Goal: Find specific page/section: Find specific page/section

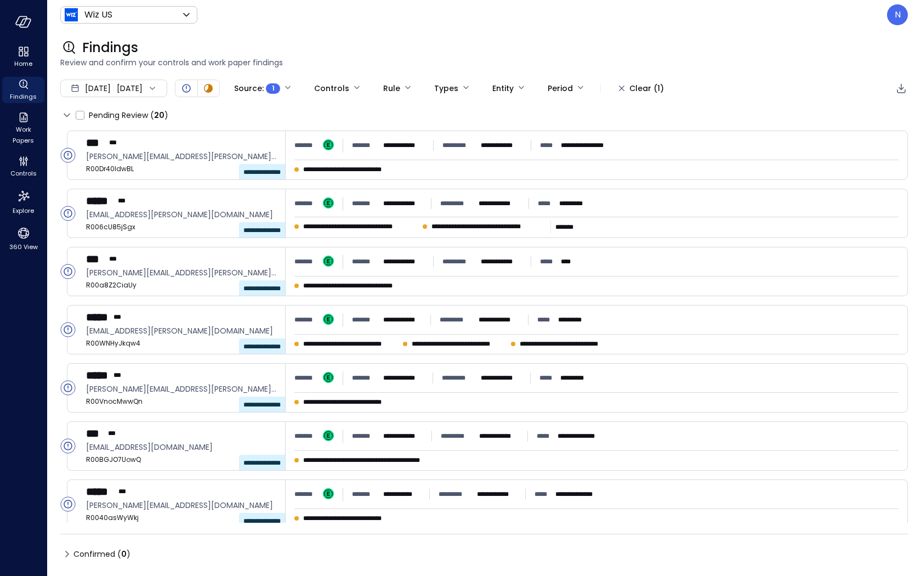
scroll to position [634, 0]
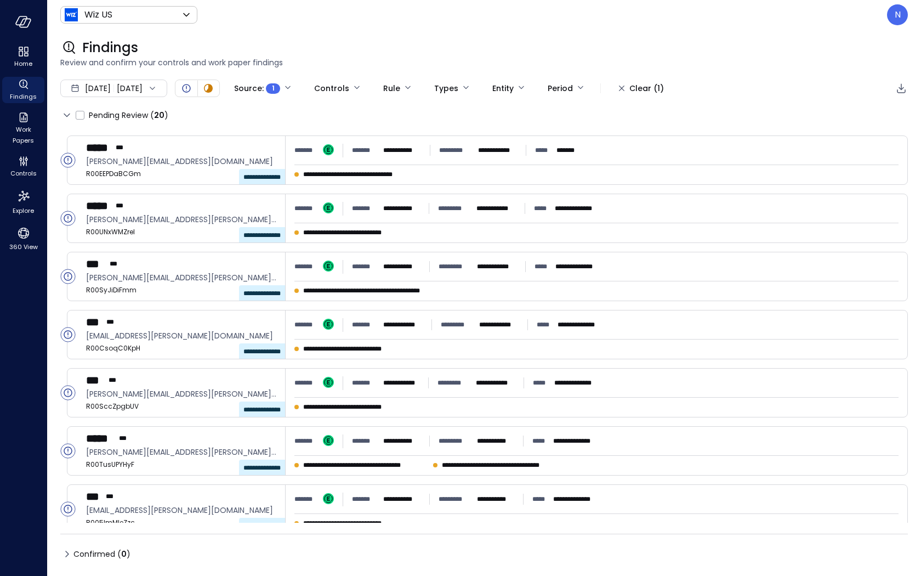
click at [20, 183] on ul "Home Findings Work Papers Controls Explore 360 View" at bounding box center [23, 148] width 42 height 209
click at [26, 162] on icon "Controls" at bounding box center [26, 163] width 1 height 6
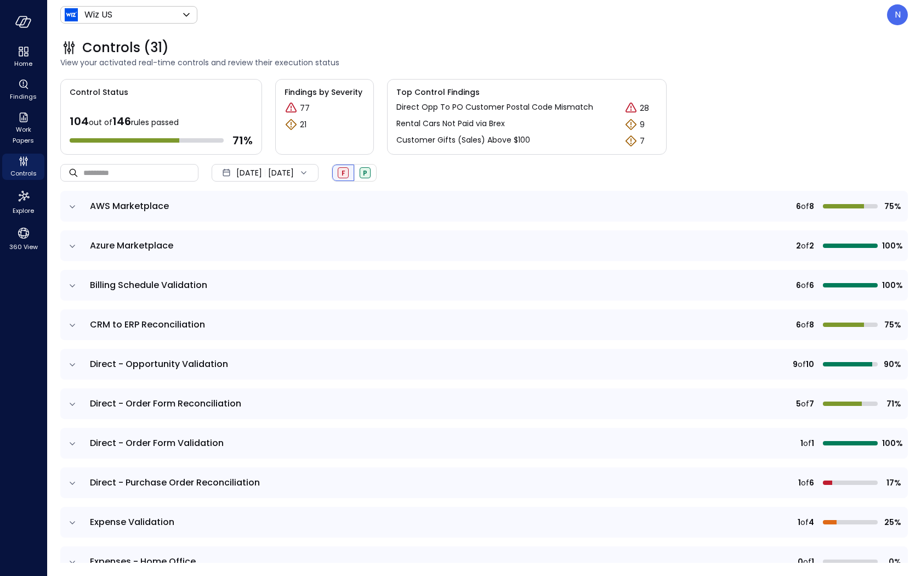
click at [349, 168] on div "F" at bounding box center [343, 172] width 11 height 11
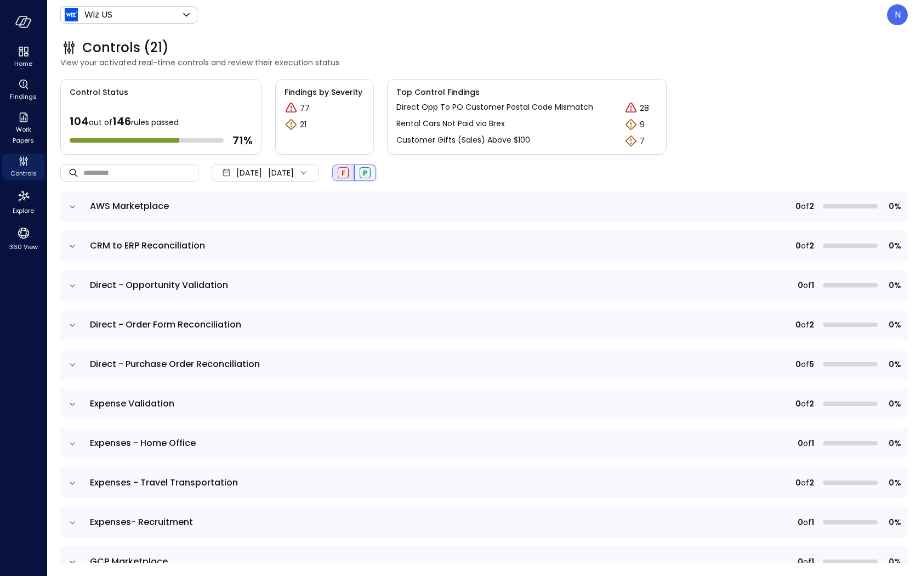
click at [376, 165] on div "P" at bounding box center [365, 173] width 22 height 16
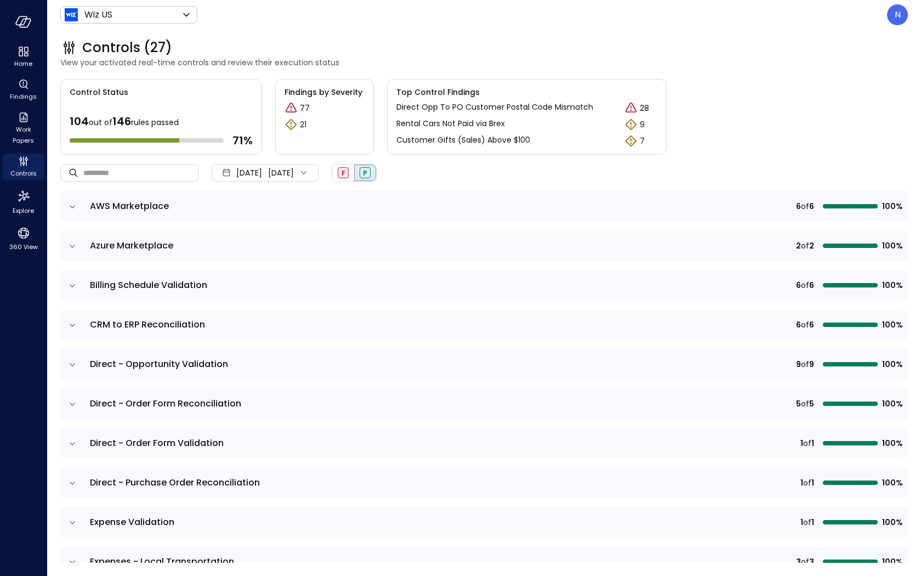
click at [70, 207] on icon "expand row" at bounding box center [72, 206] width 11 height 11
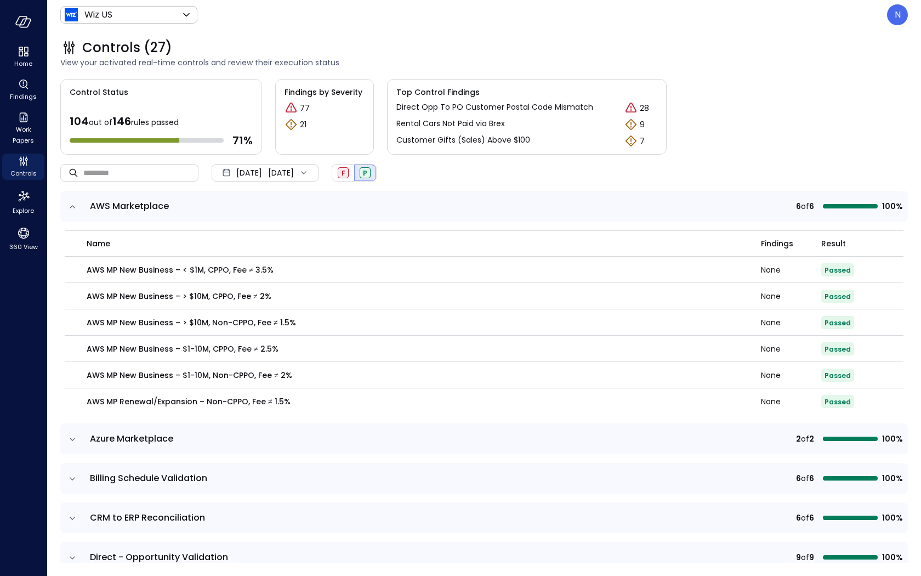
click at [70, 207] on icon "expand row" at bounding box center [72, 206] width 11 height 11
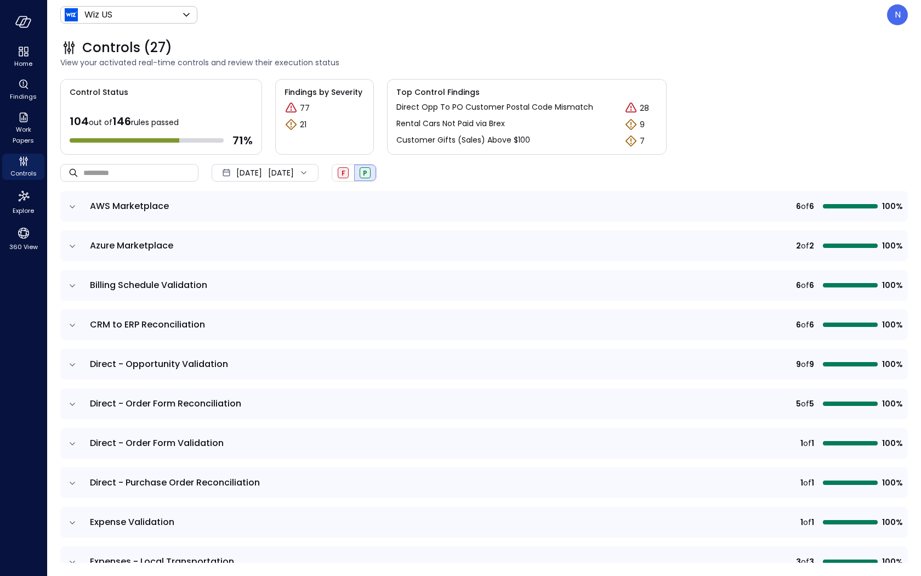
click at [69, 245] on icon "expand row" at bounding box center [72, 246] width 11 height 11
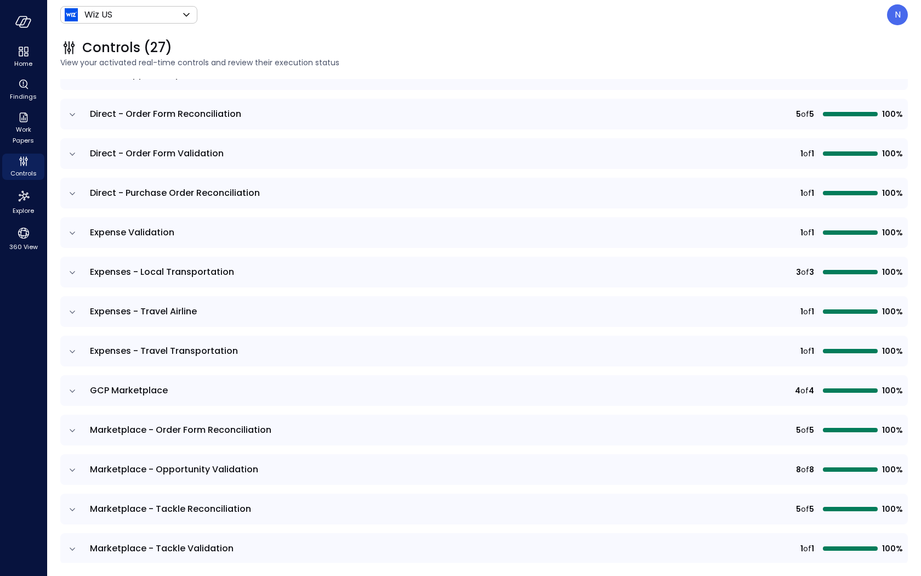
scroll to position [495, 0]
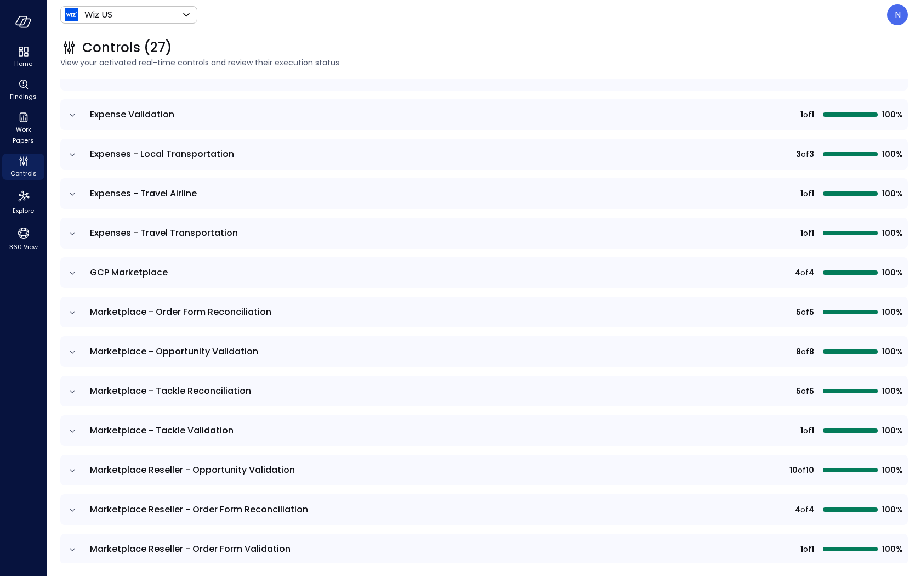
click at [77, 230] on icon "expand row" at bounding box center [72, 233] width 11 height 11
